Goal: Task Accomplishment & Management: Manage account settings

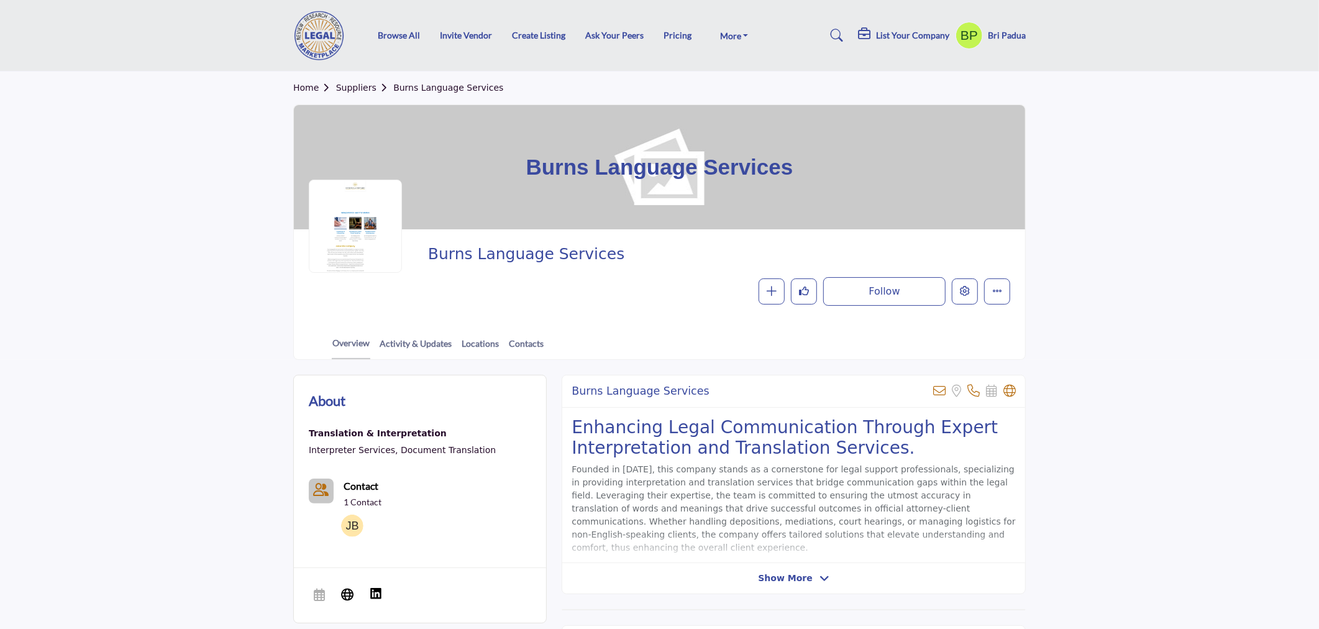
click at [951, 303] on div "Follow Following Message" at bounding box center [807, 291] width 408 height 29
click at [962, 294] on icon "Edit company" at bounding box center [965, 291] width 10 height 10
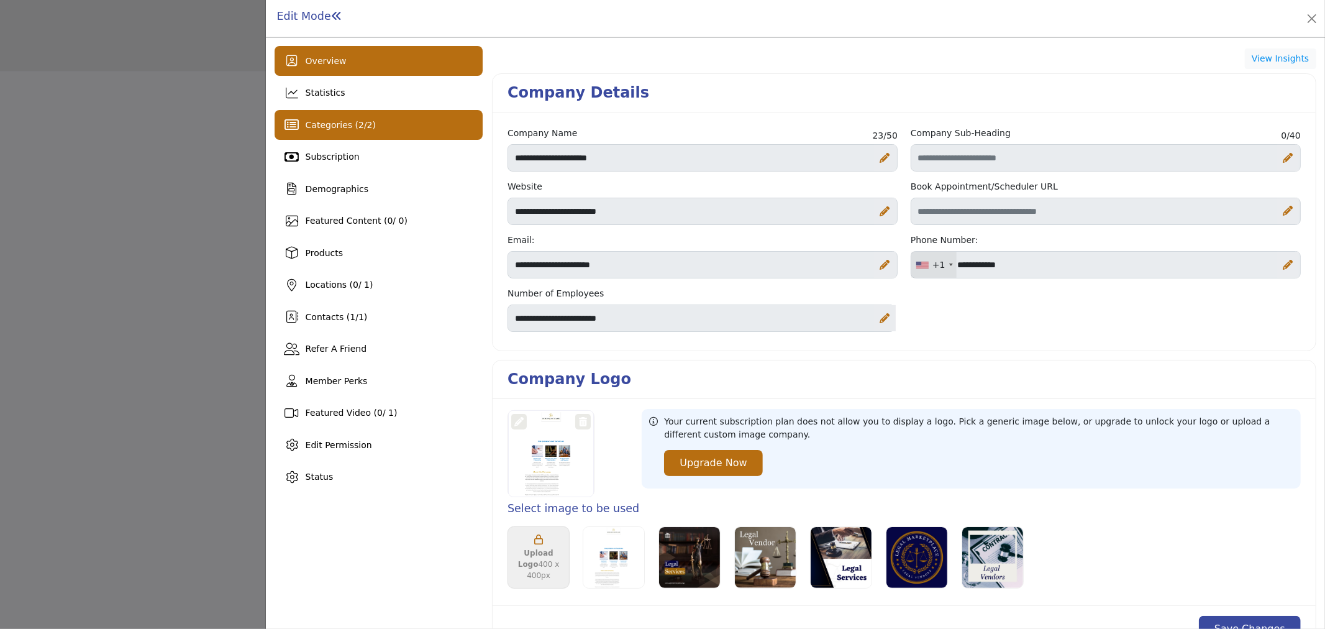
click at [398, 128] on div "Categories ( 2 / 2 )" at bounding box center [379, 125] width 208 height 30
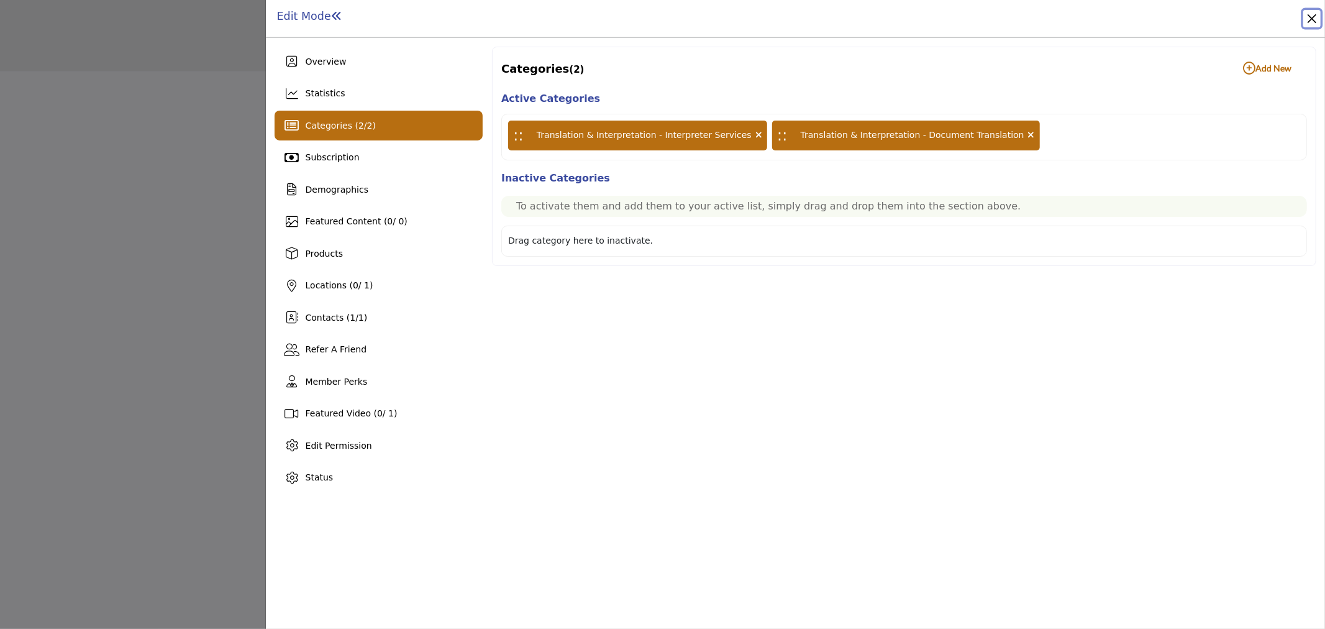
click at [1318, 11] on button "Close" at bounding box center [1312, 18] width 17 height 17
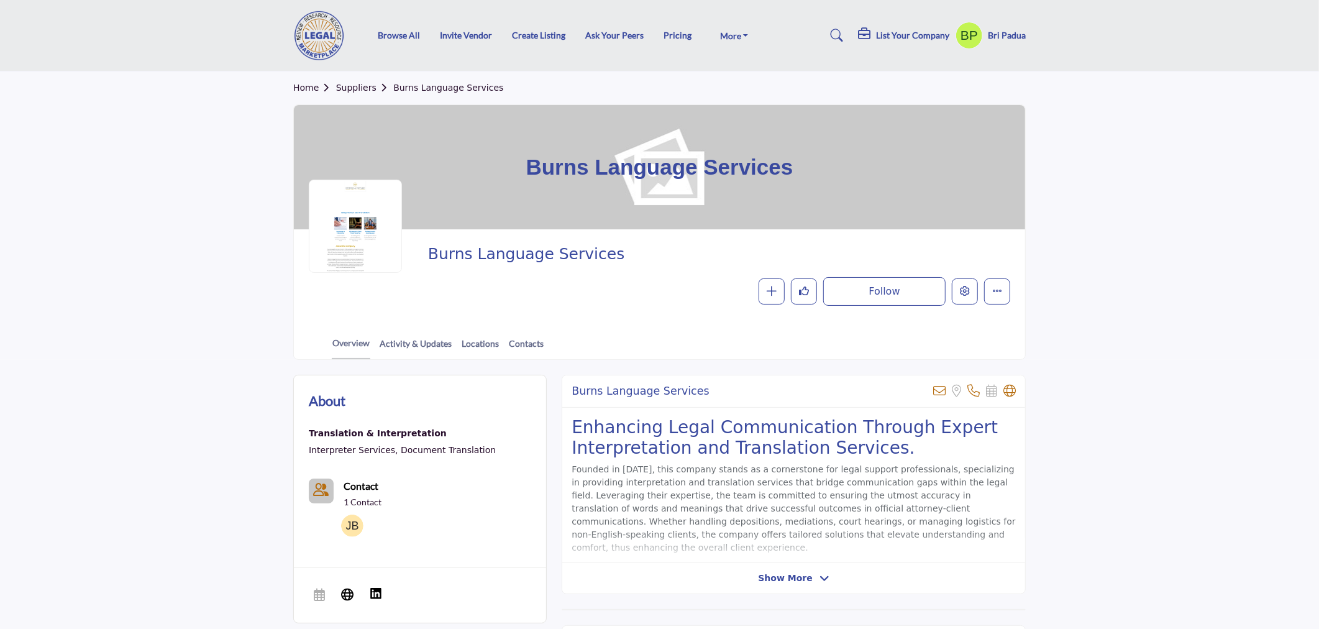
click at [507, 259] on span "Burns Language Services" at bounding box center [664, 254] width 472 height 21
copy div "Burns Language Services"
